Goal: Task Accomplishment & Management: Use online tool/utility

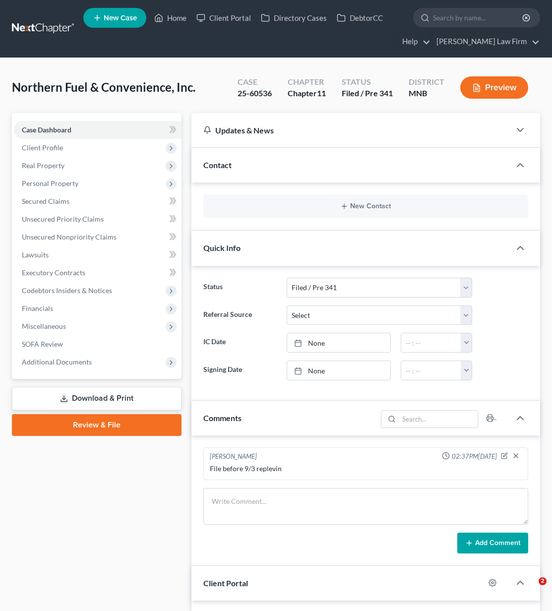
select select "7"
click at [170, 13] on link "Home" at bounding box center [170, 18] width 42 height 18
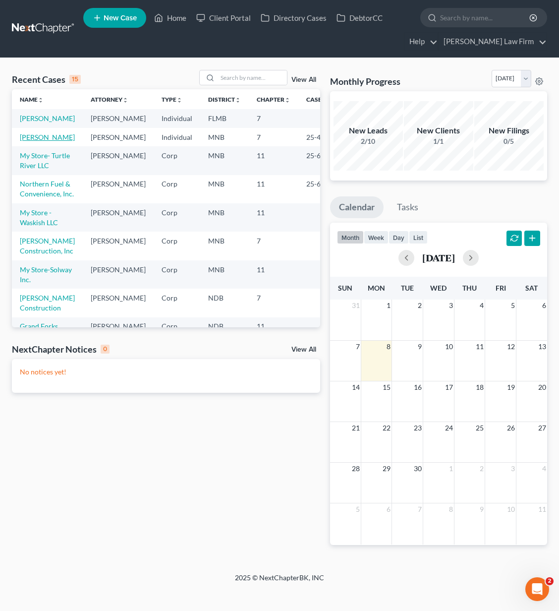
click at [36, 141] on link "[PERSON_NAME]" at bounding box center [47, 137] width 55 height 8
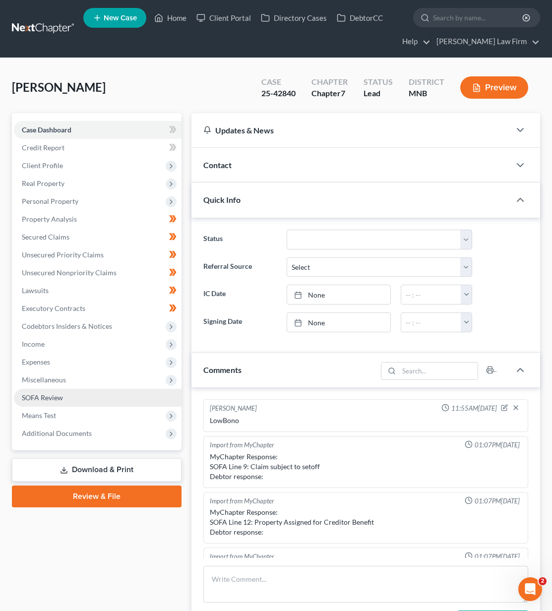
scroll to position [209, 0]
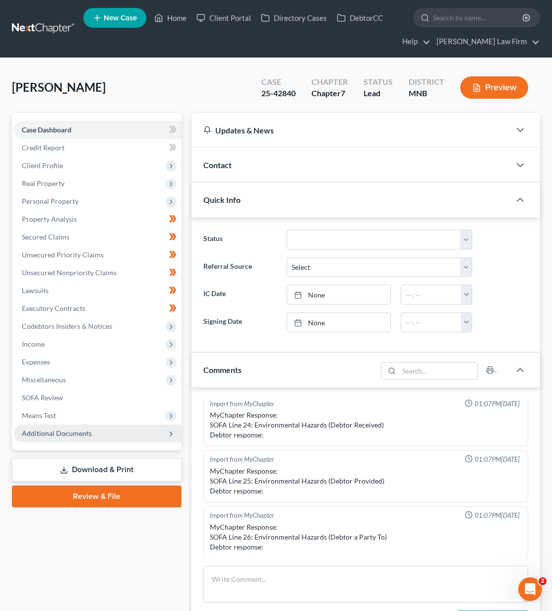
click at [86, 433] on span "Additional Documents" at bounding box center [57, 433] width 70 height 8
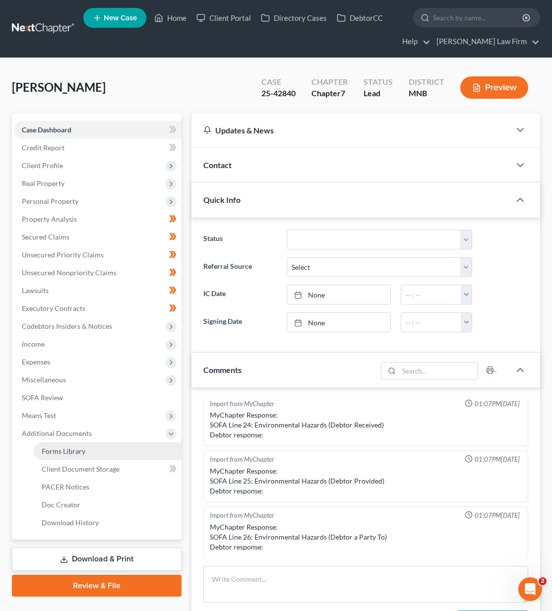
click at [84, 450] on span "Forms Library" at bounding box center [64, 451] width 44 height 8
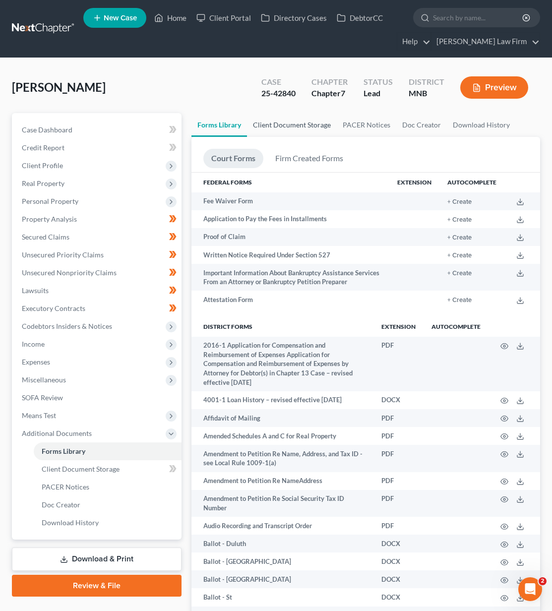
click at [288, 121] on link "Client Document Storage" at bounding box center [292, 125] width 90 height 24
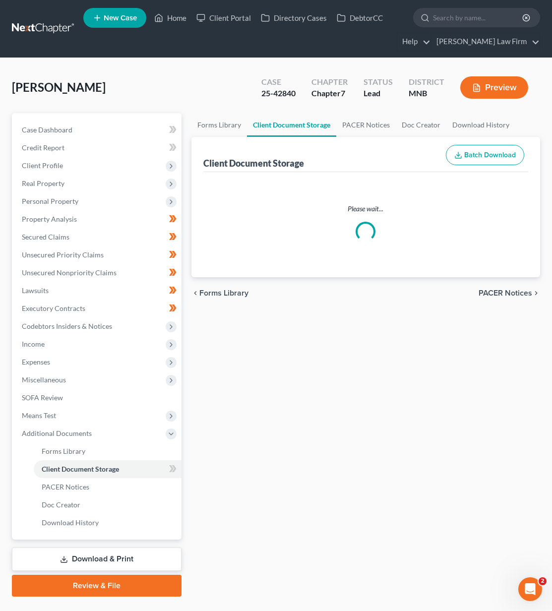
select select "1"
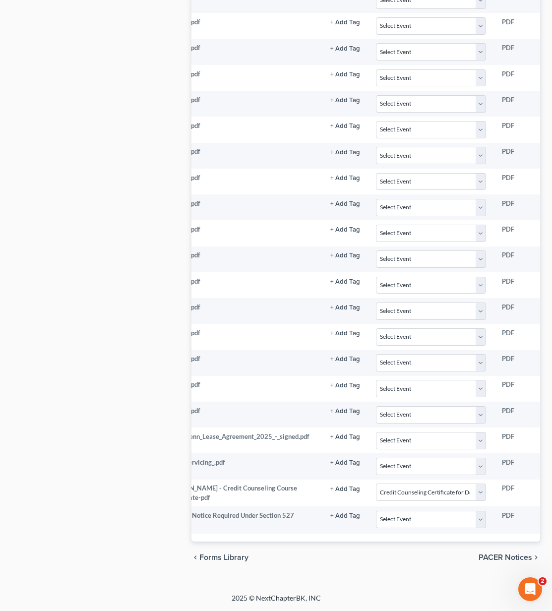
scroll to position [0, 39]
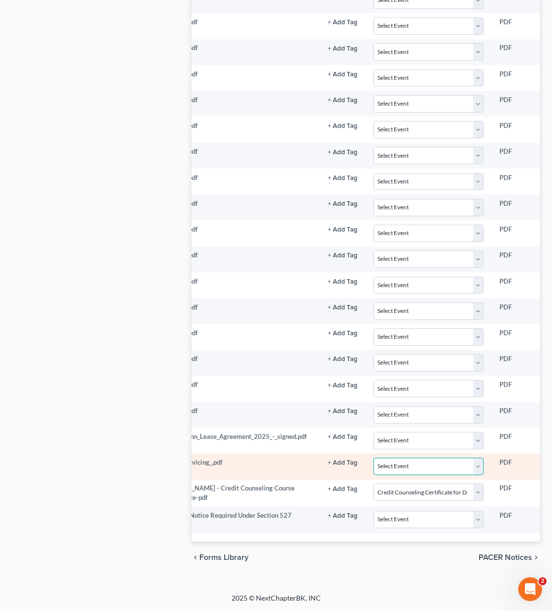
click at [457, 458] on select "Select Event Chapter 13 Plan Credit Counseling Certificate for Debtor Credit Co…" at bounding box center [428, 466] width 111 height 17
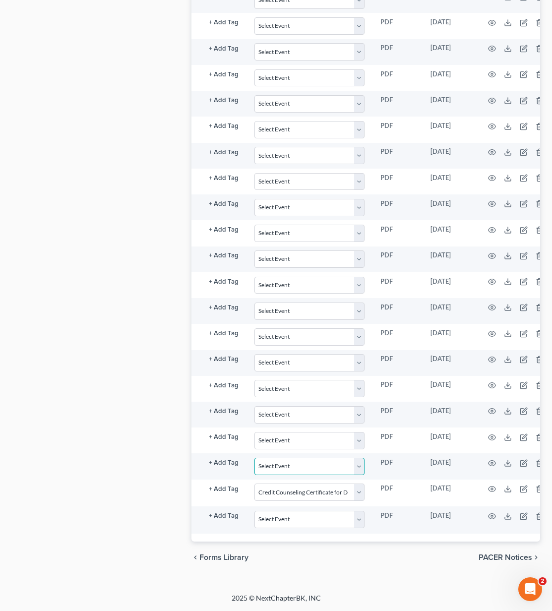
scroll to position [0, 179]
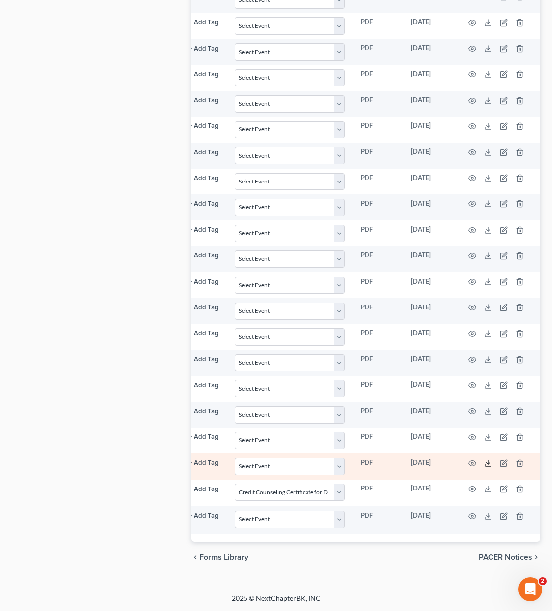
click at [488, 459] on icon at bounding box center [488, 463] width 8 height 8
